Goal: Information Seeking & Learning: Understand process/instructions

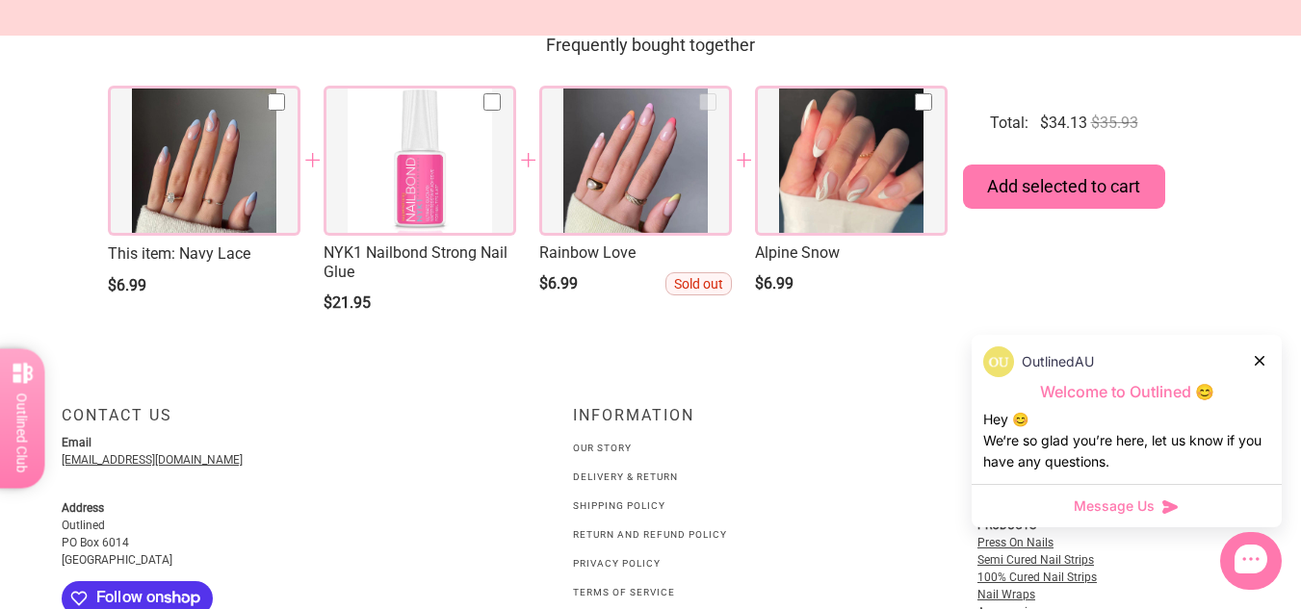
scroll to position [2711, 0]
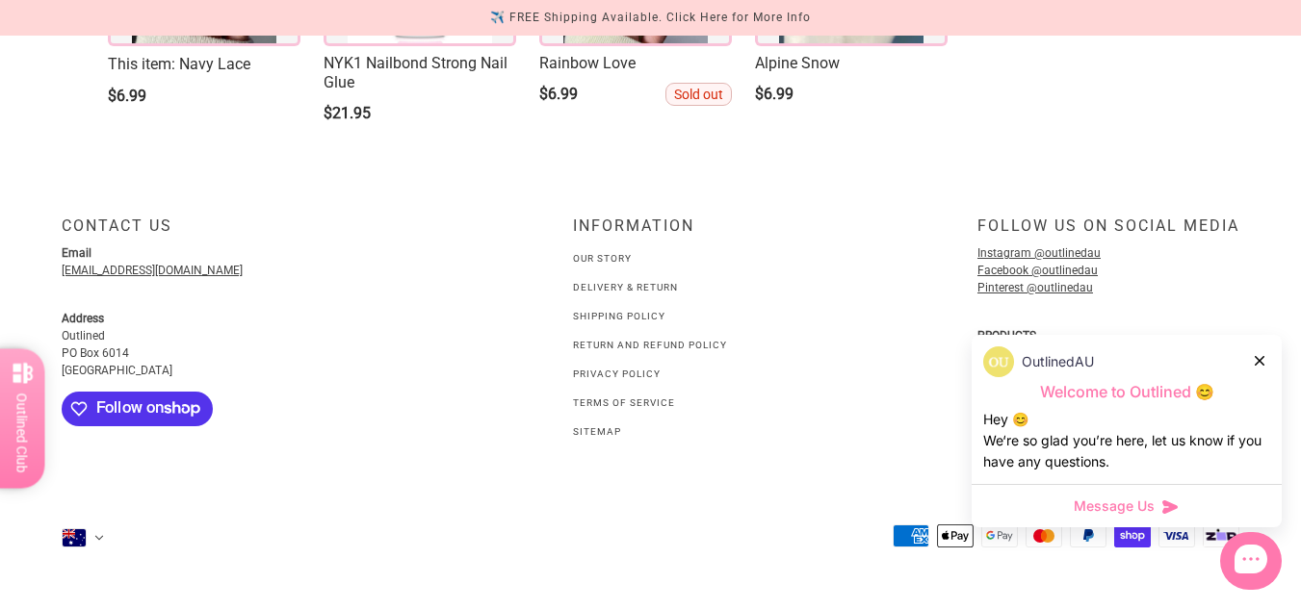
click at [651, 314] on link "Shipping Policy" at bounding box center [619, 316] width 92 height 11
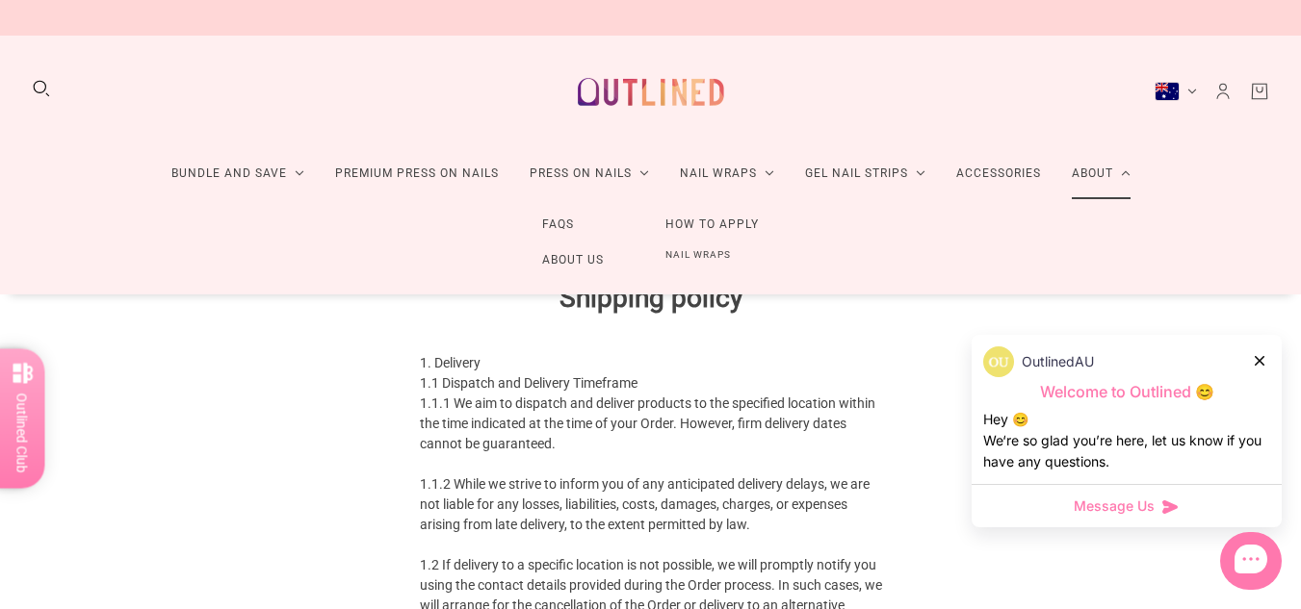
click at [569, 221] on link "FAQs" at bounding box center [557, 225] width 93 height 36
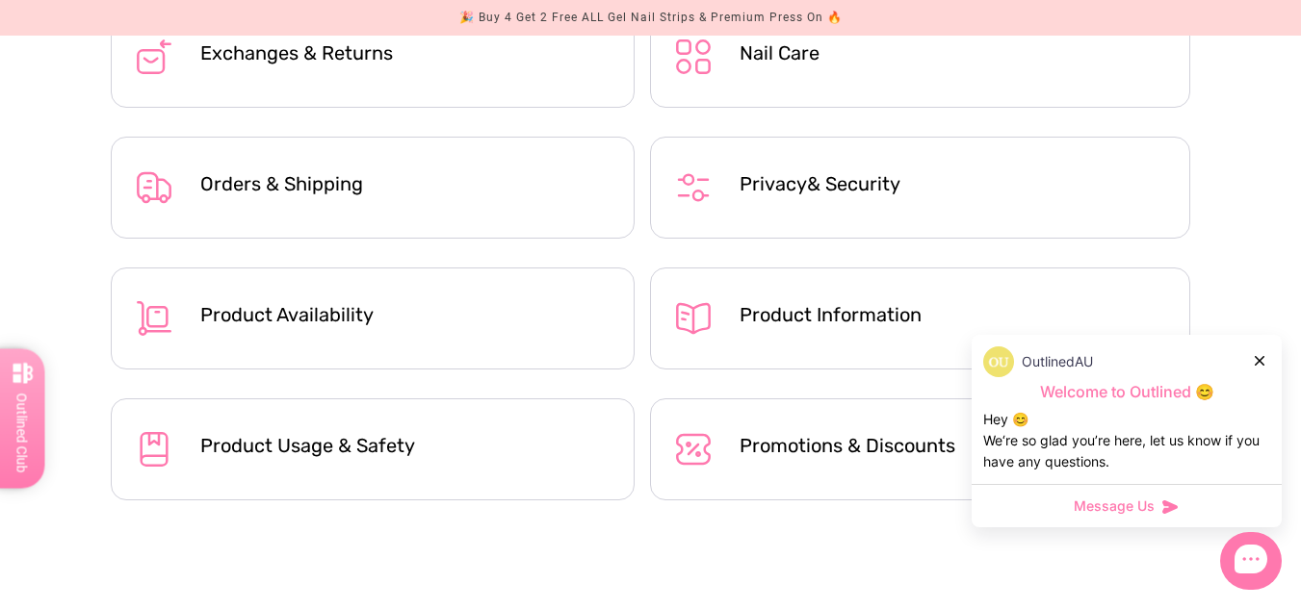
scroll to position [772, 0]
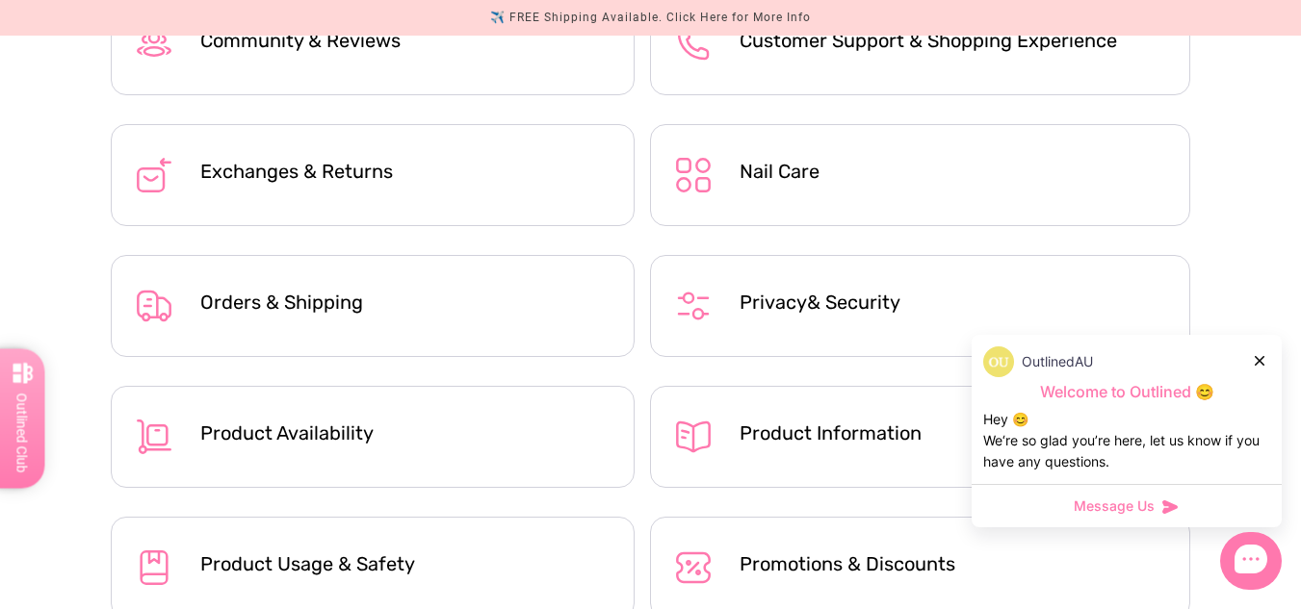
click at [1300, 236] on html "Skip to main content 🎉 Buy 4 Get 2 Free ALL Gel Nail Strips & Premium Press On …" at bounding box center [650, 453] width 1301 height 2206
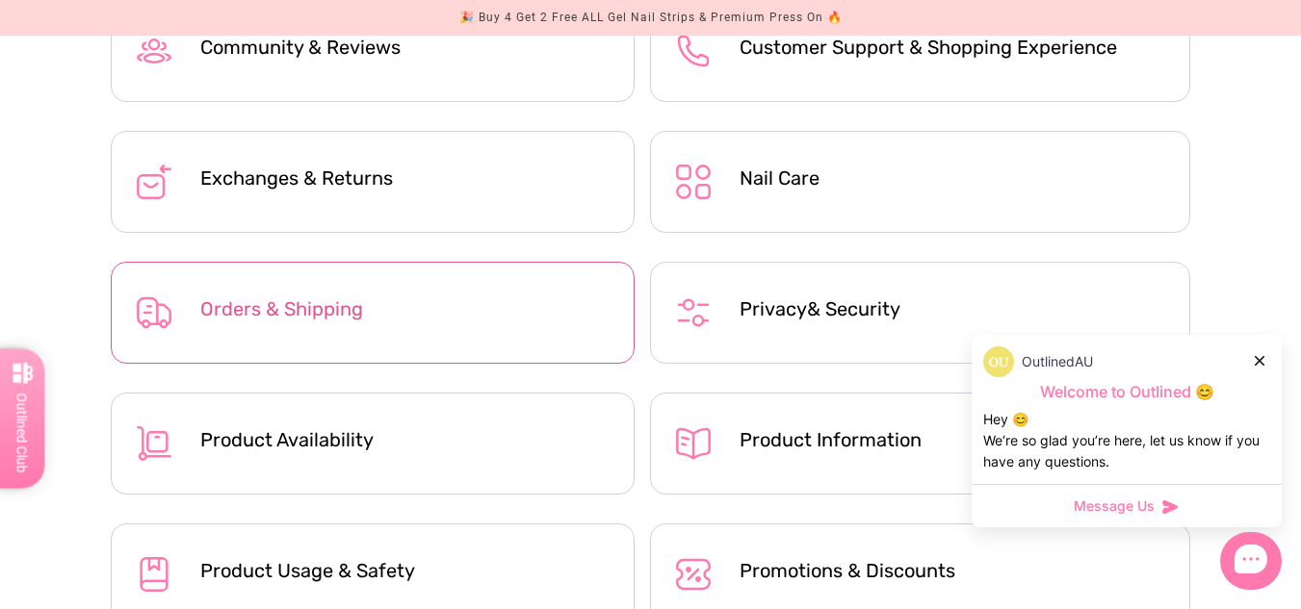
click at [542, 322] on div "Orders & Shipping" at bounding box center [405, 313] width 411 height 54
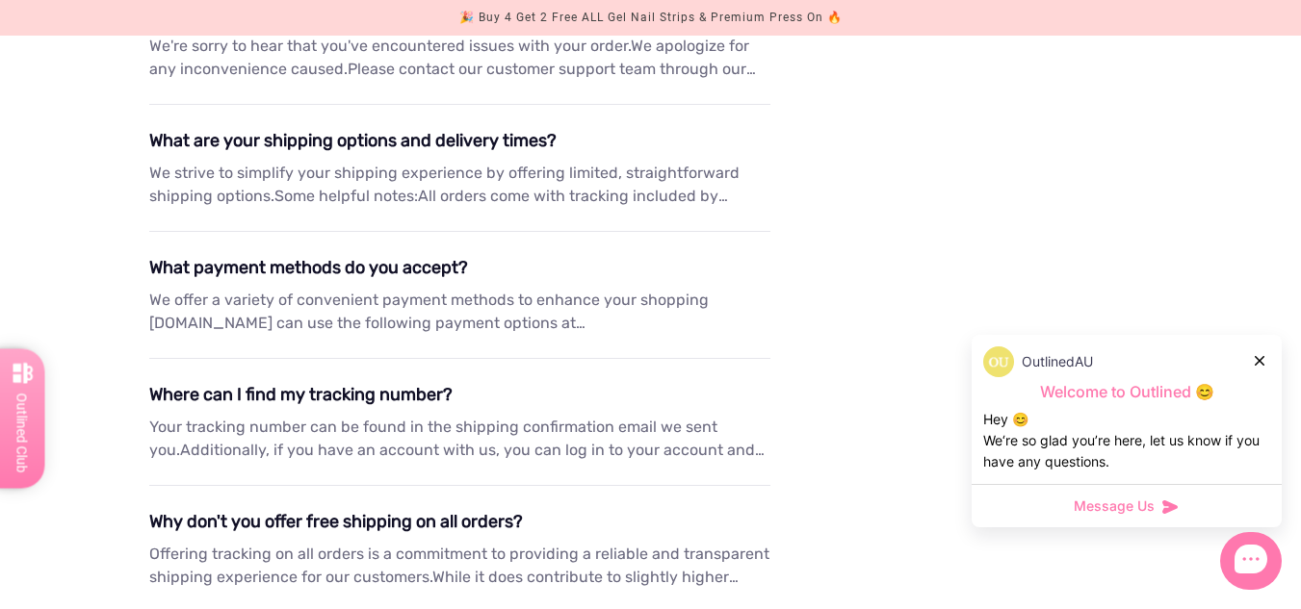
scroll to position [1778, 0]
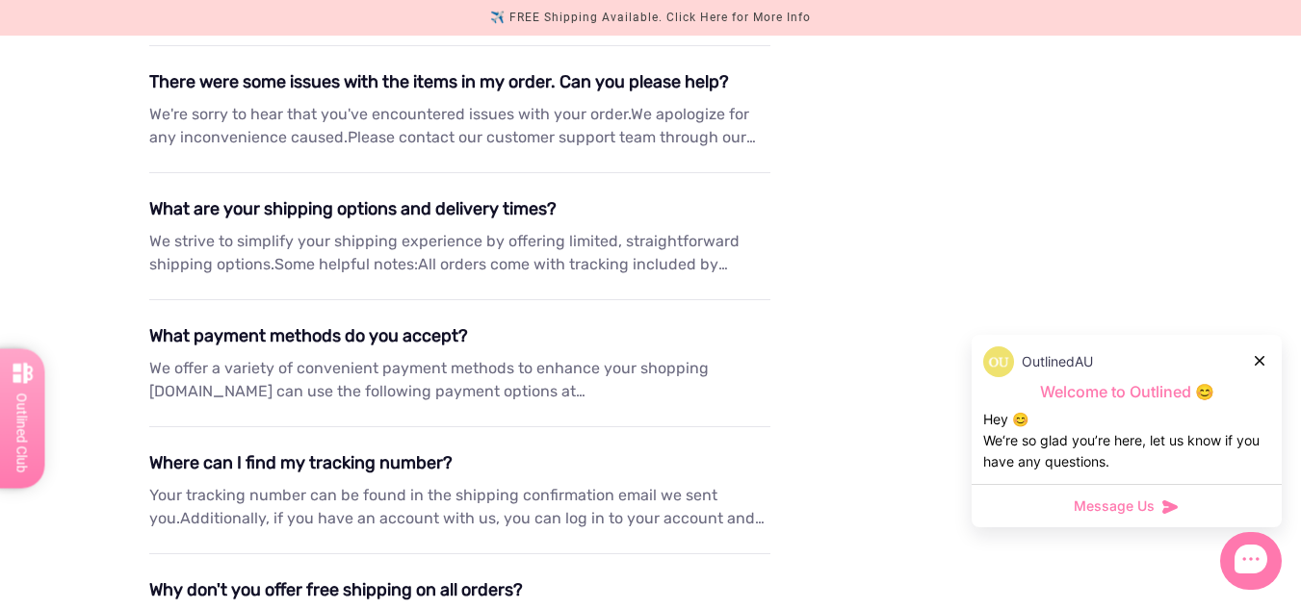
drag, startPoint x: 1313, startPoint y: 56, endPoint x: 1306, endPoint y: 355, distance: 299.5
click at [456, 328] on div "What payment methods do you accept?" at bounding box center [460, 336] width 622 height 26
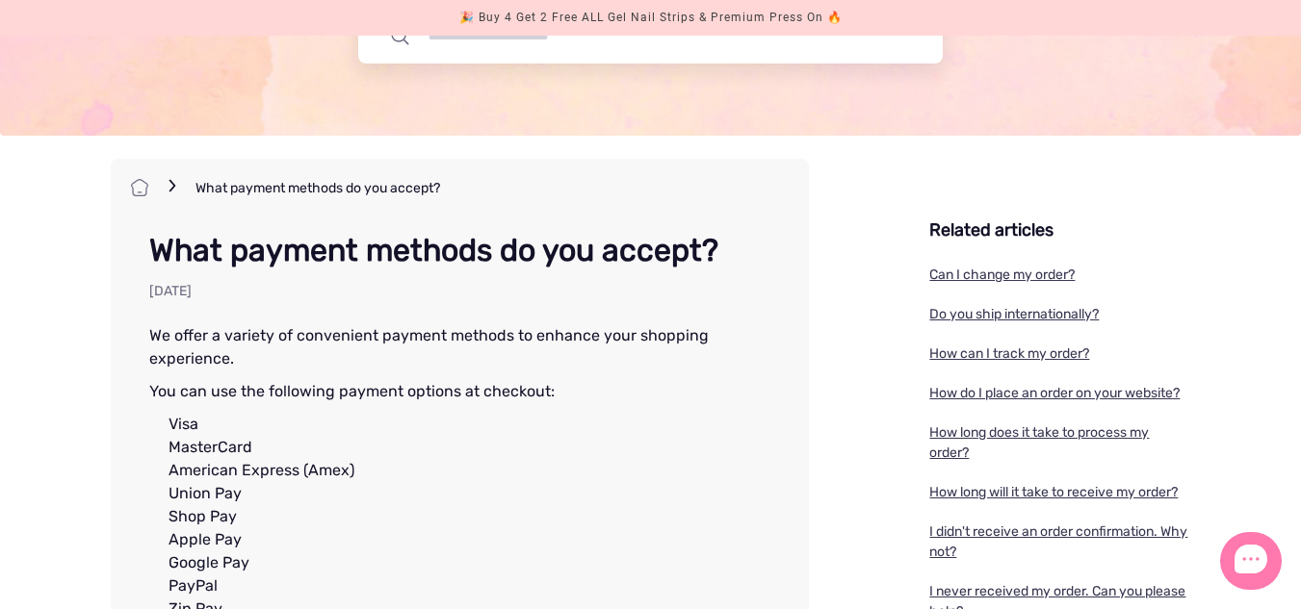
scroll to position [333, 0]
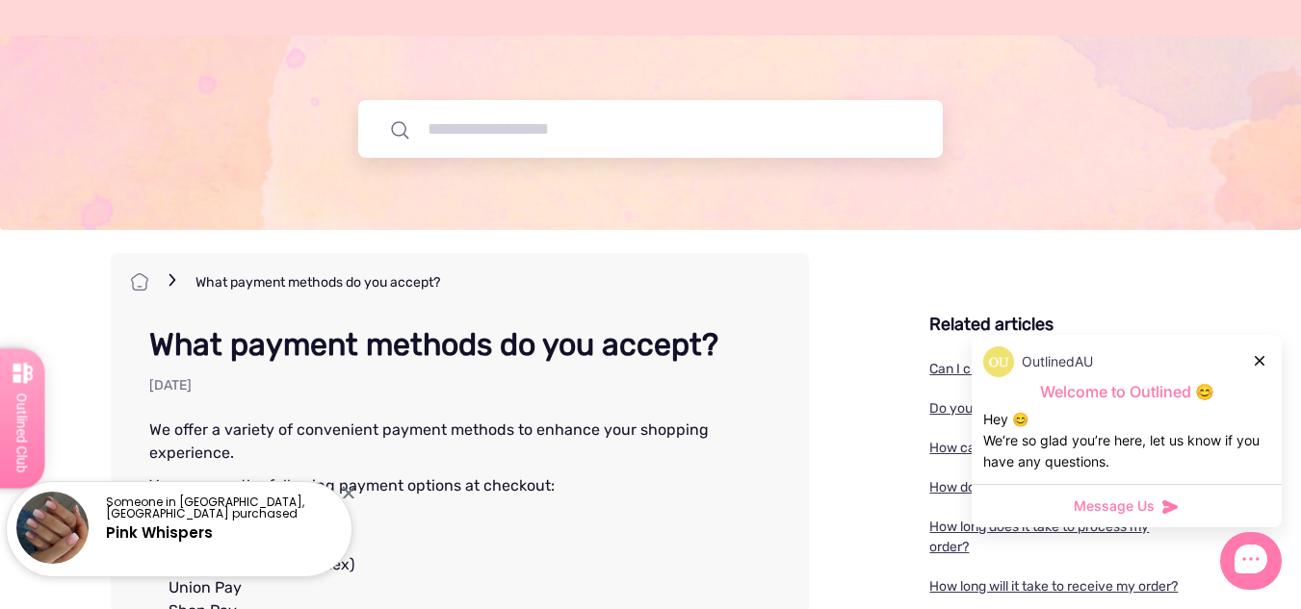
scroll to position [0, 0]
